Goal: Transaction & Acquisition: Book appointment/travel/reservation

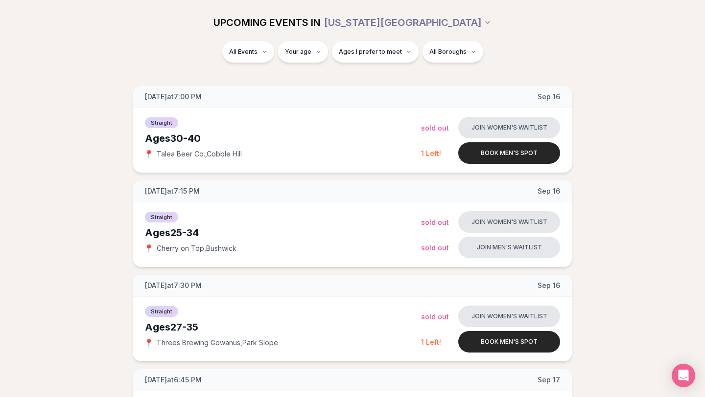
scroll to position [17, 0]
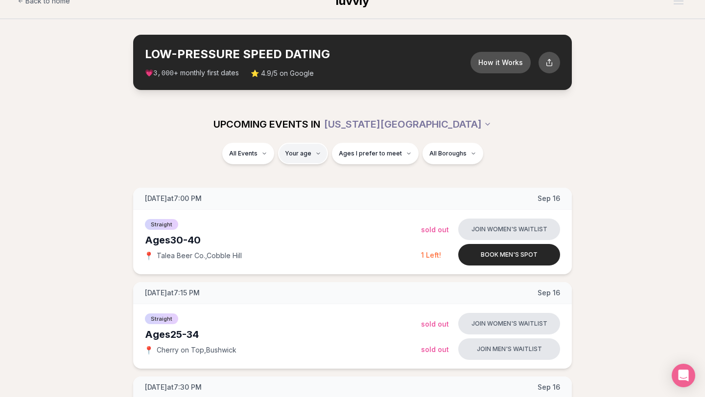
type input "**"
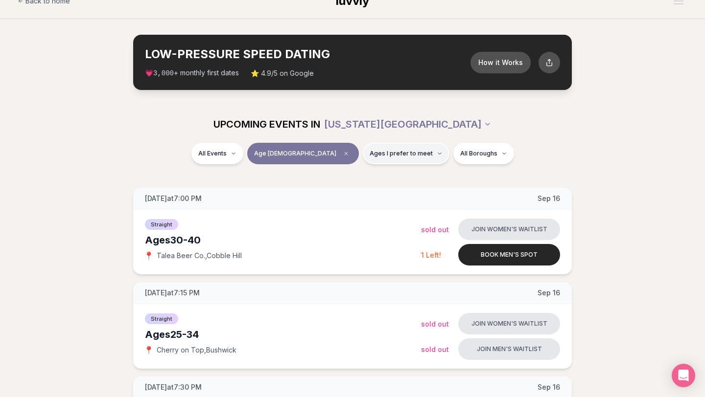
click at [378, 157] on span "Ages I prefer to meet" at bounding box center [400, 154] width 63 height 8
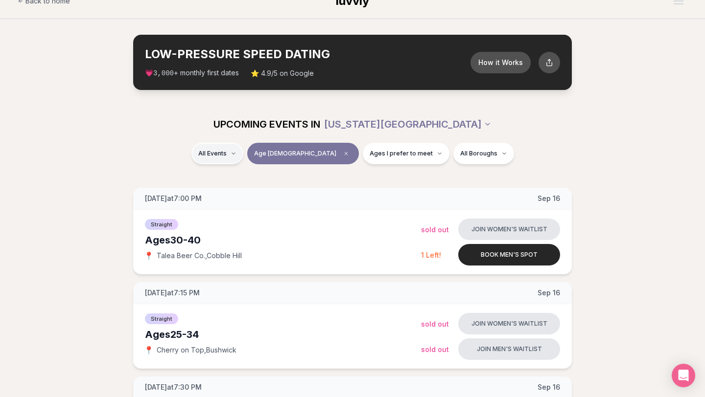
click at [244, 180] on div "Straight ( 49 )" at bounding box center [260, 180] width 93 height 22
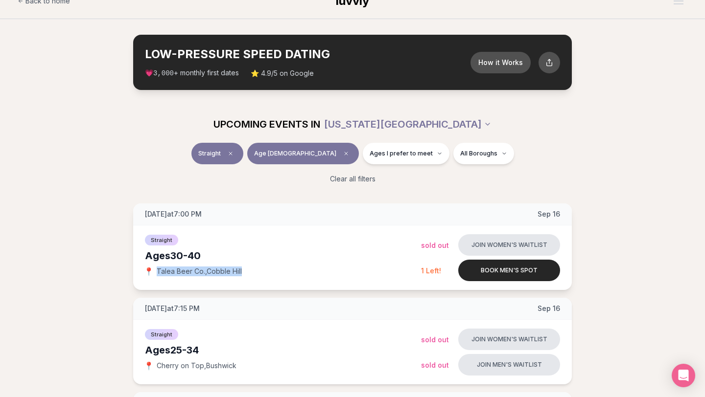
drag, startPoint x: 264, startPoint y: 276, endPoint x: 153, endPoint y: 274, distance: 111.1
click at [153, 274] on div "Straight Ages 30-40 📍 Talea Beer Co. , Cobble Hill" at bounding box center [283, 257] width 276 height 49
copy div "📍 Talea Beer Co. , Cobble Hill"
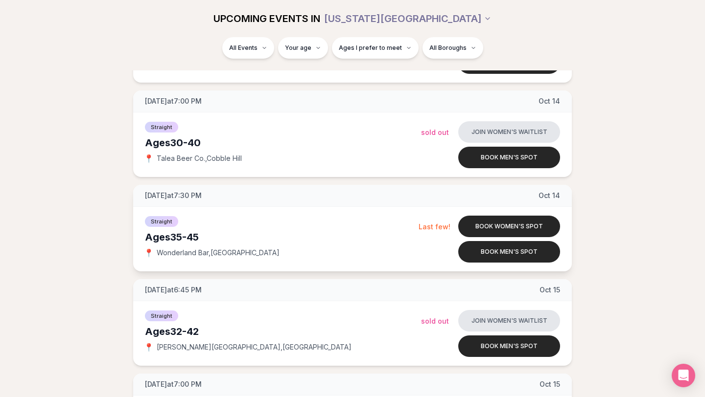
scroll to position [3307, 0]
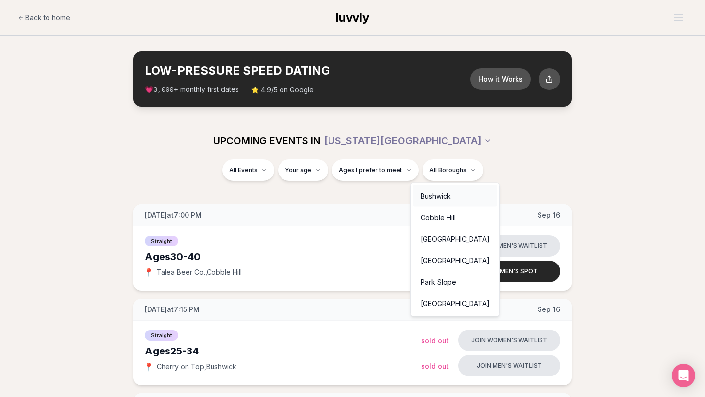
click at [449, 189] on div "Bushwick" at bounding box center [455, 196] width 85 height 22
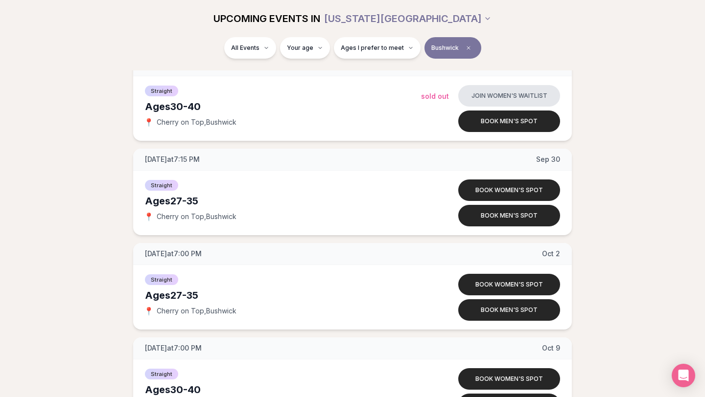
scroll to position [436, 0]
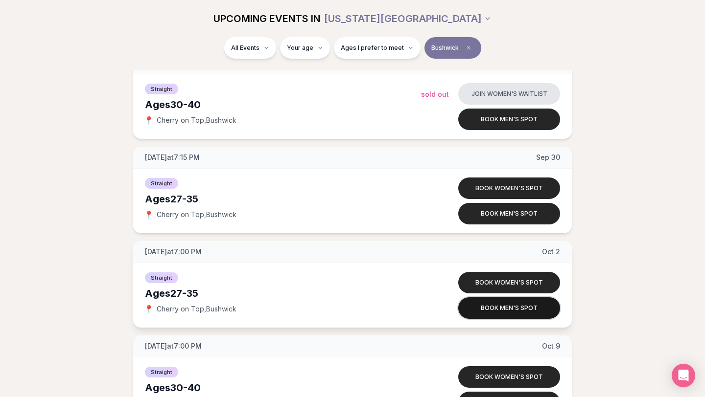
click at [479, 312] on button "Book men's spot" at bounding box center [509, 309] width 102 height 22
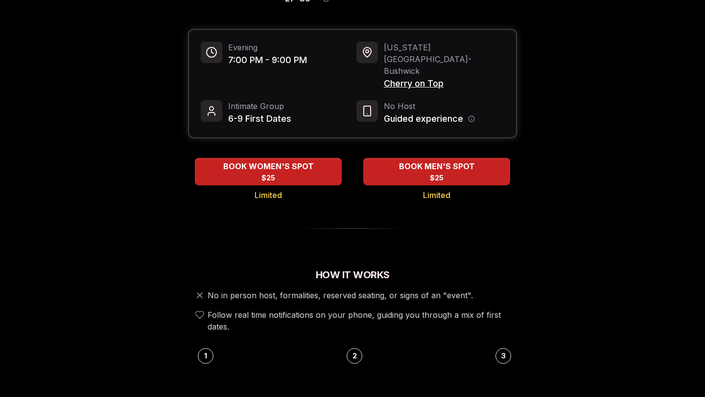
scroll to position [75, 0]
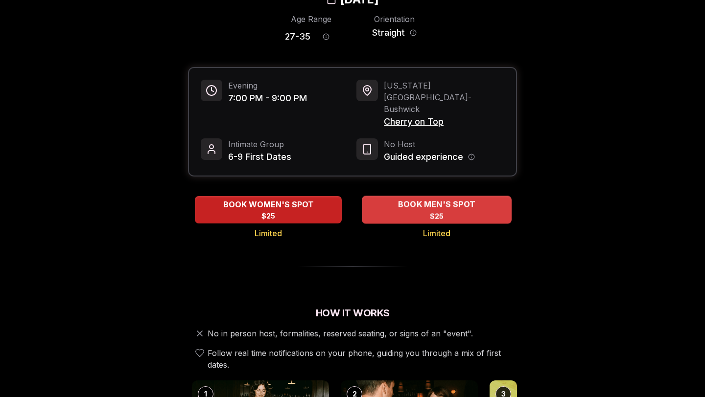
click at [453, 196] on div "BOOK MEN'S SPOT $25" at bounding box center [437, 209] width 150 height 27
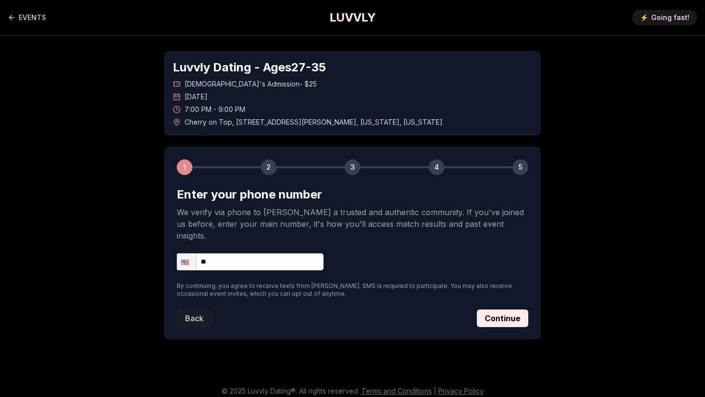
click at [275, 257] on input "**" at bounding box center [250, 261] width 147 height 17
type input "**********"
click at [482, 310] on button "Continue" at bounding box center [502, 319] width 51 height 18
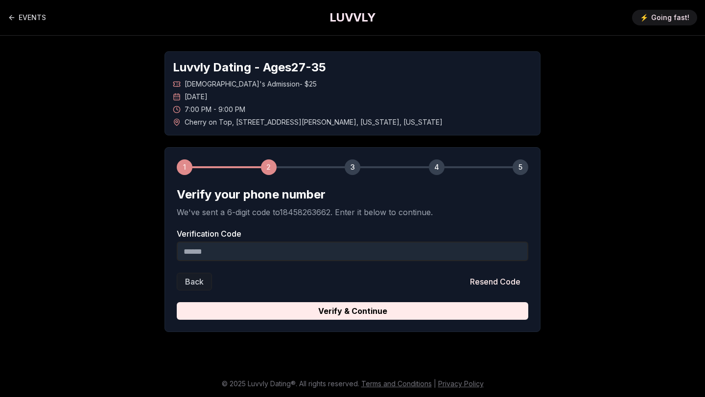
click at [287, 252] on input "Verification Code" at bounding box center [352, 252] width 351 height 20
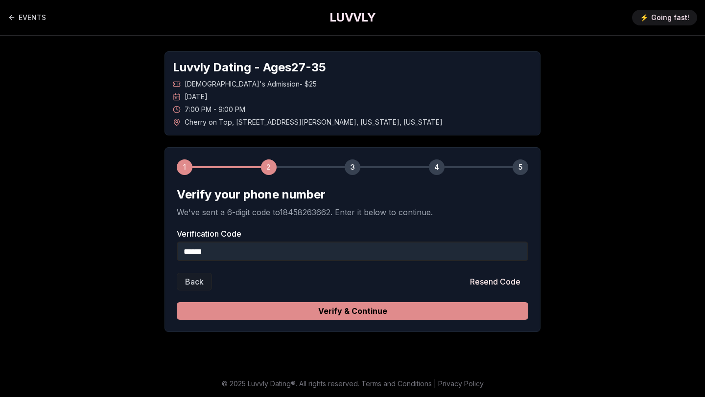
type input "******"
click at [328, 312] on button "Verify & Continue" at bounding box center [352, 311] width 351 height 18
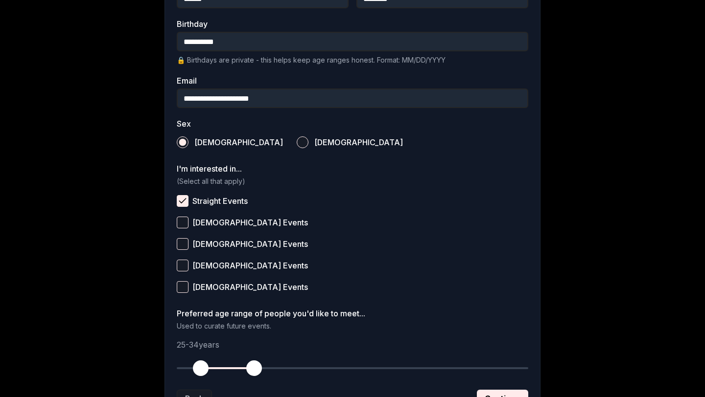
scroll to position [340, 0]
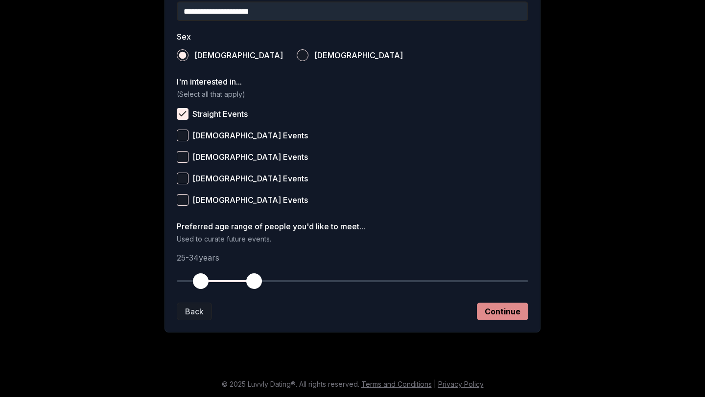
click at [510, 310] on button "Continue" at bounding box center [502, 312] width 51 height 18
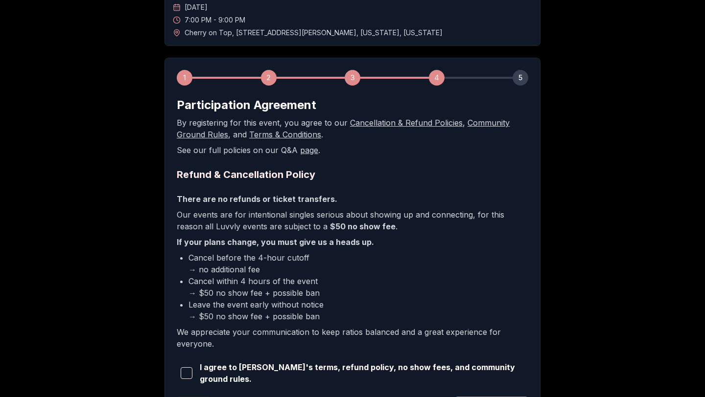
scroll to position [182, 0]
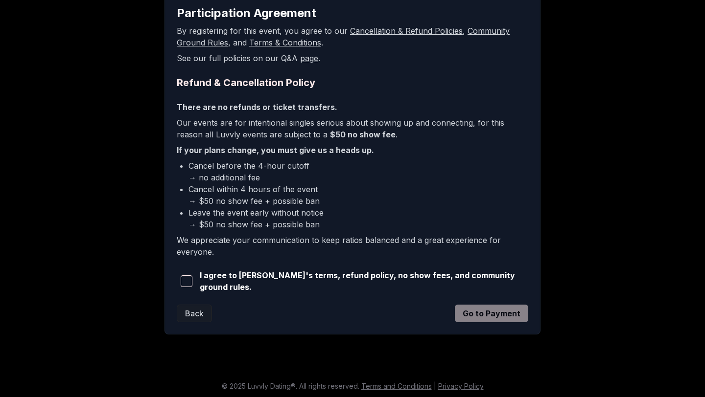
click at [232, 278] on span "I agree to Luvvly's terms, refund policy, no show fees, and community ground ru…" at bounding box center [364, 281] width 328 height 23
click at [185, 283] on span "button" at bounding box center [187, 281] width 12 height 12
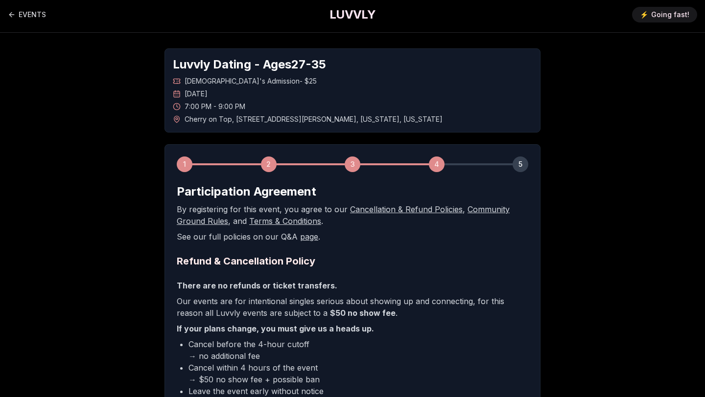
scroll to position [0, 0]
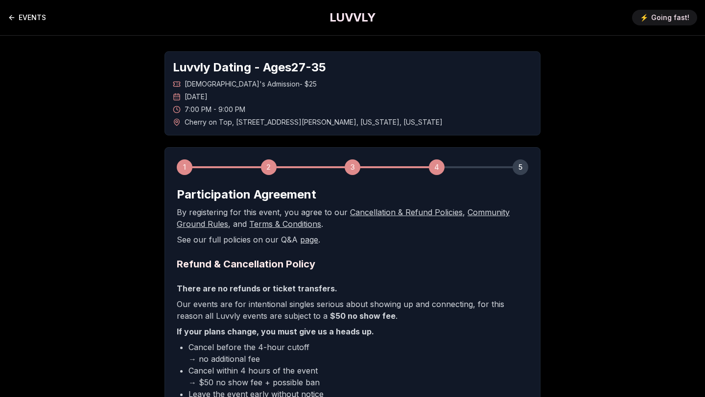
click at [23, 13] on link "EVENTS" at bounding box center [27, 18] width 38 height 20
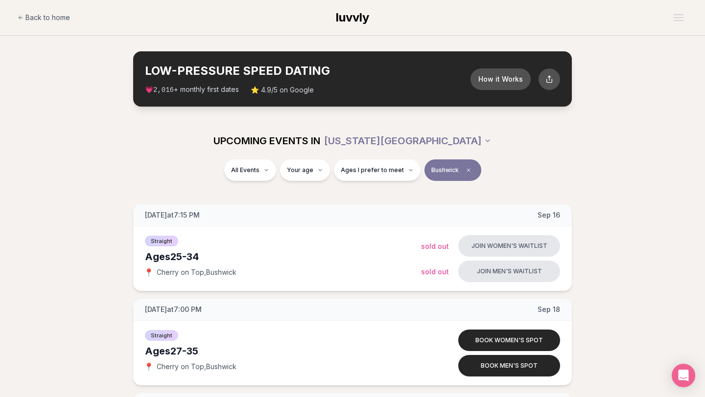
click at [437, 169] on span "Bushwick" at bounding box center [444, 170] width 27 height 8
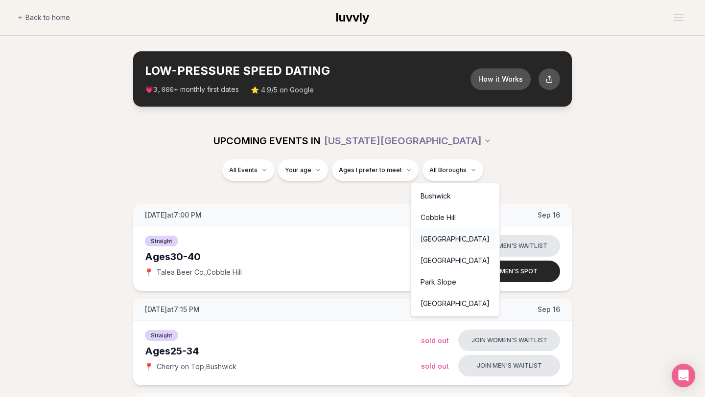
click at [448, 246] on div "[GEOGRAPHIC_DATA]" at bounding box center [455, 240] width 85 height 22
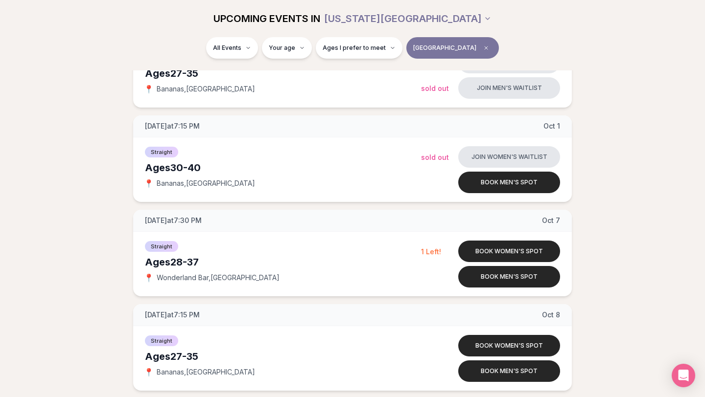
scroll to position [402, 0]
